Goal: Information Seeking & Learning: Find specific fact

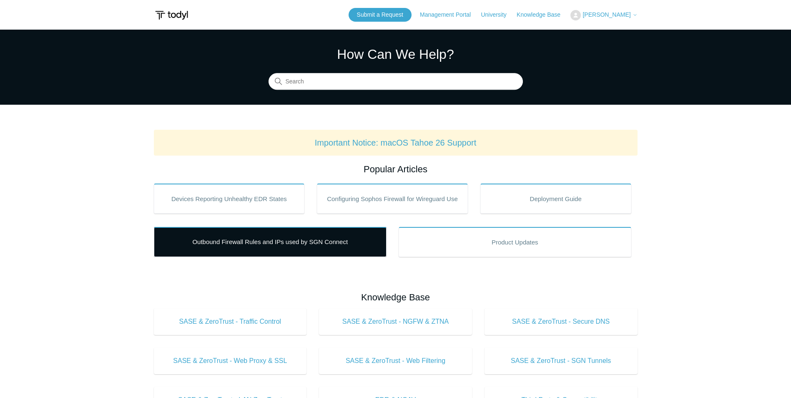
click at [335, 245] on link "Outbound Firewall Rules and IPs used by SGN Connect" at bounding box center [270, 242] width 233 height 30
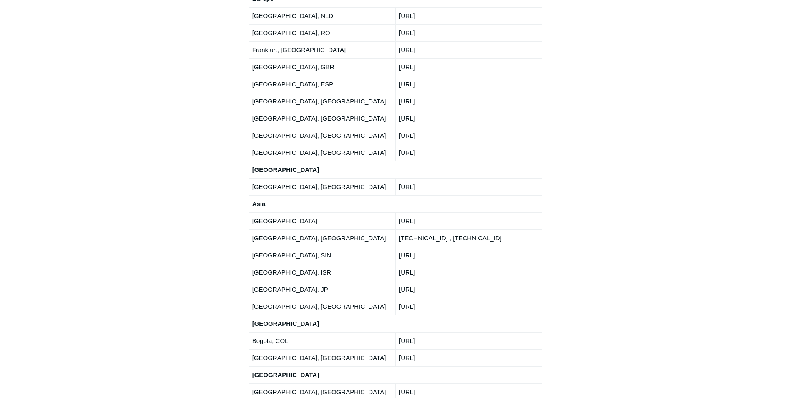
scroll to position [1501, 0]
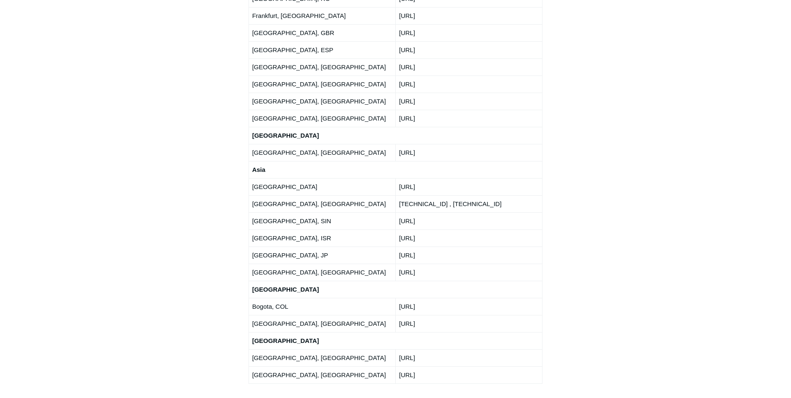
drag, startPoint x: 400, startPoint y: 216, endPoint x: 439, endPoint y: 217, distance: 38.8
click at [439, 366] on td "[URL]" at bounding box center [468, 374] width 147 height 17
drag, startPoint x: 439, startPoint y: 217, endPoint x: 430, endPoint y: 219, distance: 8.5
click at [430, 366] on td "[URL]" at bounding box center [468, 374] width 147 height 17
drag, startPoint x: 399, startPoint y: 213, endPoint x: 440, endPoint y: 216, distance: 41.0
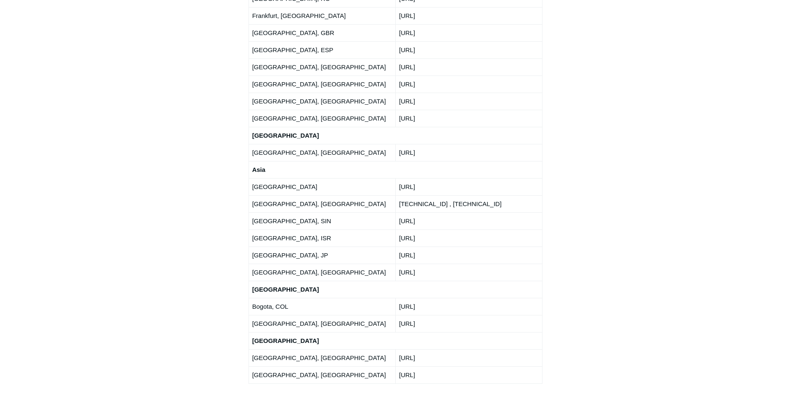
click at [440, 366] on td "[URL]" at bounding box center [468, 374] width 147 height 17
